Goal: Check status: Check status

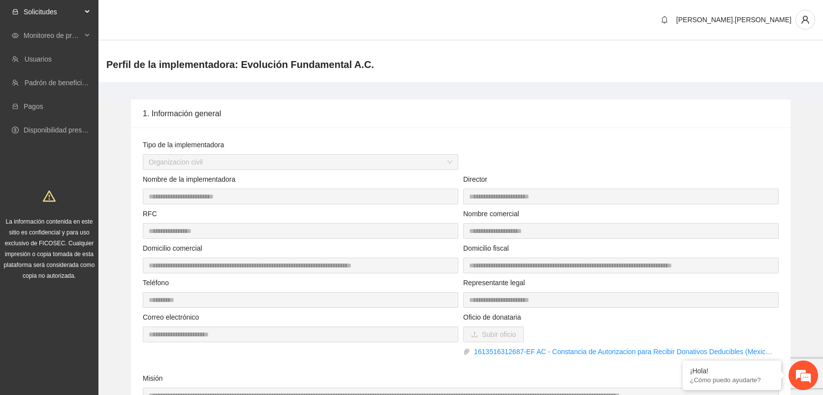
click at [59, 6] on span "Solicitudes" at bounding box center [53, 12] width 58 height 20
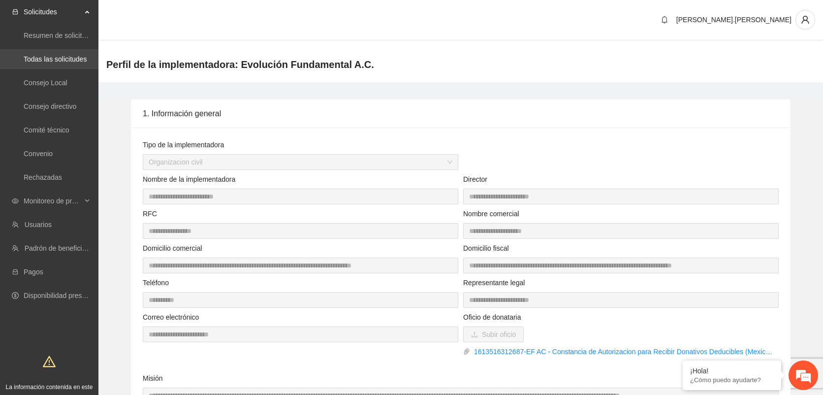
click at [45, 61] on link "Todas las solicitudes" at bounding box center [55, 59] width 63 height 8
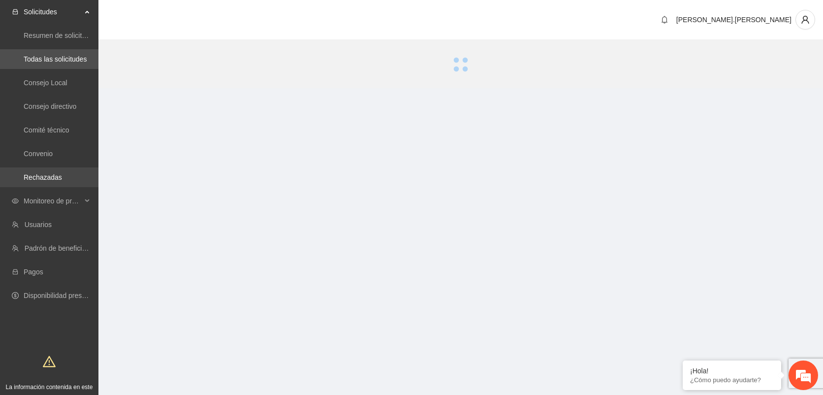
click at [62, 179] on link "Rechazadas" at bounding box center [43, 177] width 38 height 8
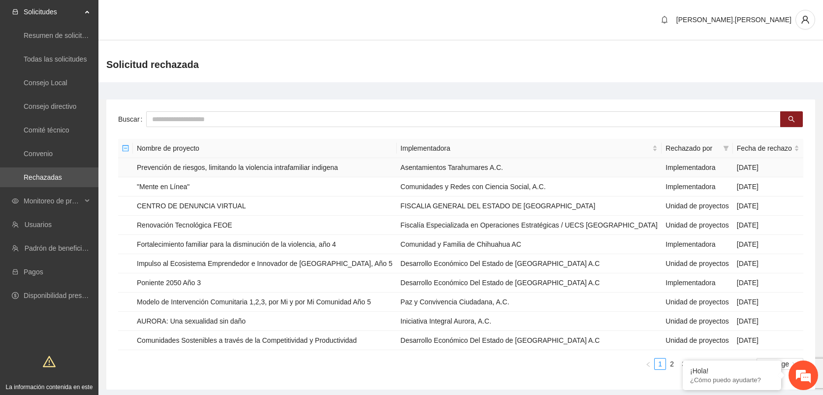
click at [360, 170] on td "Prevención de riesgos, limitando la violencia intrafamiliar indigena" at bounding box center [265, 167] width 264 height 19
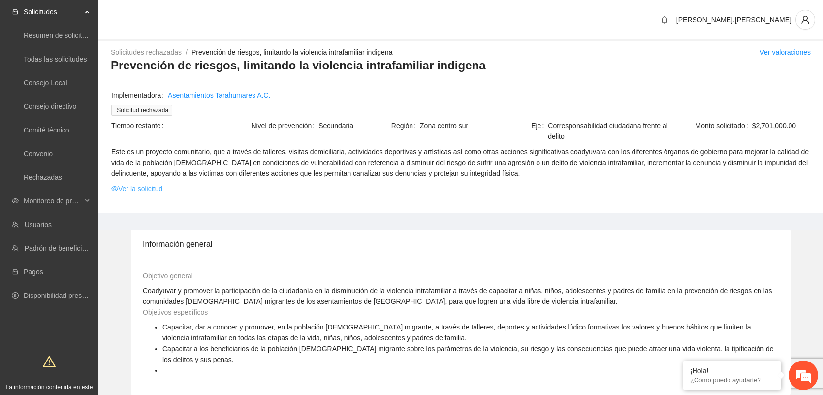
click at [143, 189] on link "Ver la solicitud" at bounding box center [136, 188] width 51 height 11
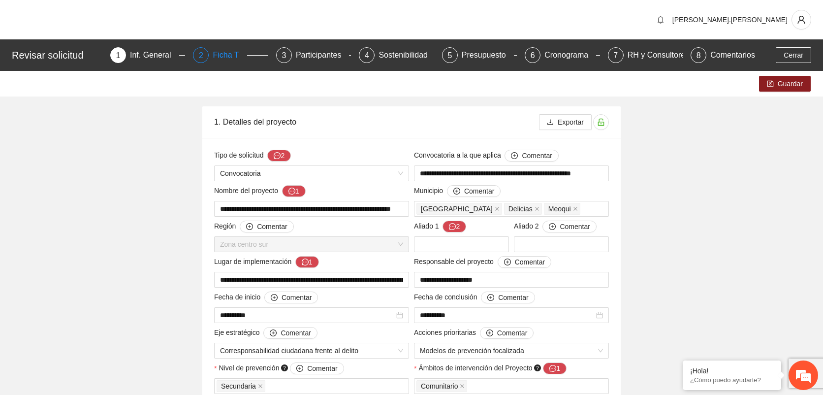
click at [237, 58] on div "Ficha T" at bounding box center [230, 55] width 34 height 16
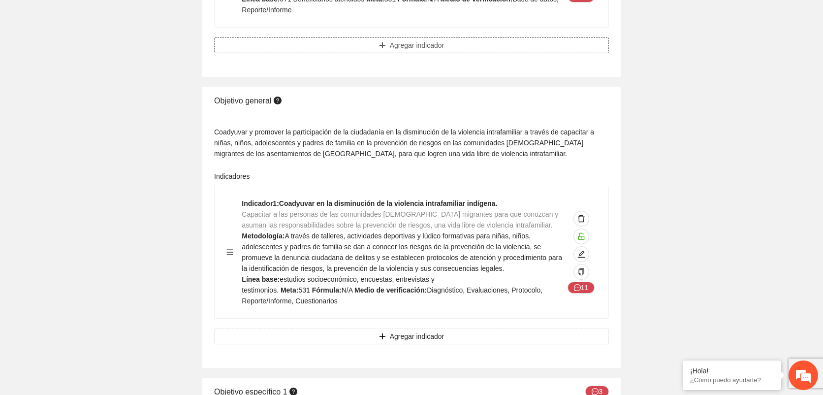
scroll to position [307, 0]
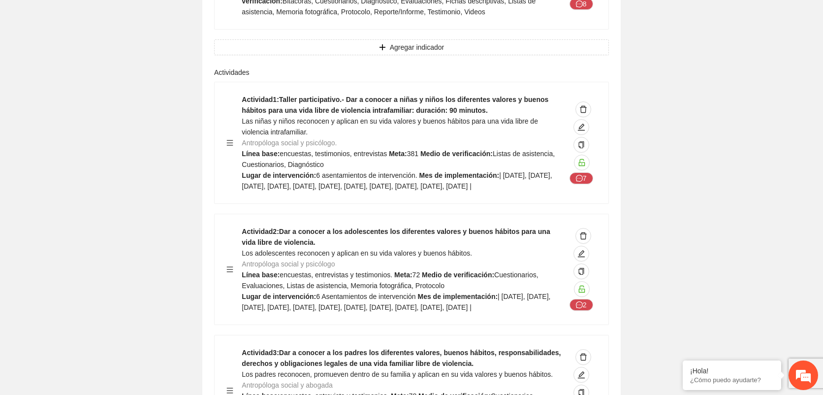
scroll to position [873, 0]
click at [585, 123] on span "edit" at bounding box center [581, 127] width 15 height 8
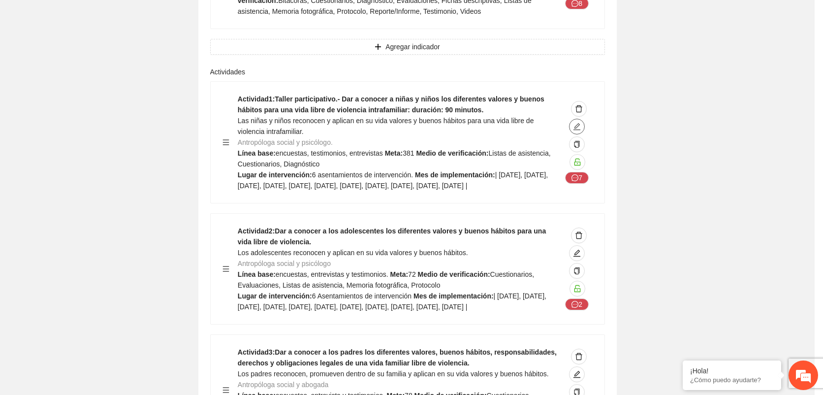
type textarea "**********"
type input "**********"
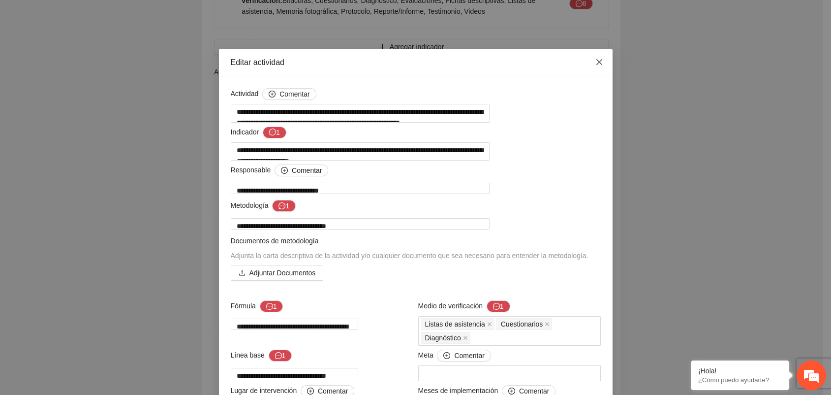
click at [595, 58] on icon "close" at bounding box center [599, 62] width 8 height 8
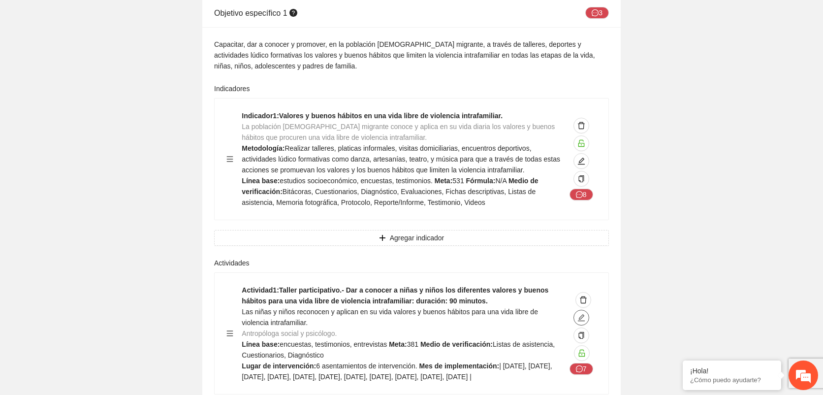
scroll to position [687, 0]
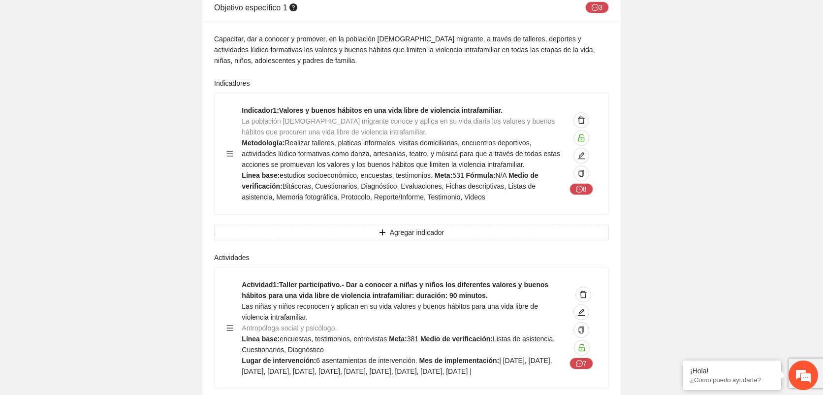
click at [622, 198] on div "Objetivo específico 1 3 Capacitar, dar a conocer y promover, en la población [D…" at bounding box center [412, 337] width 468 height 687
